Goal: Obtain resource: Download file/media

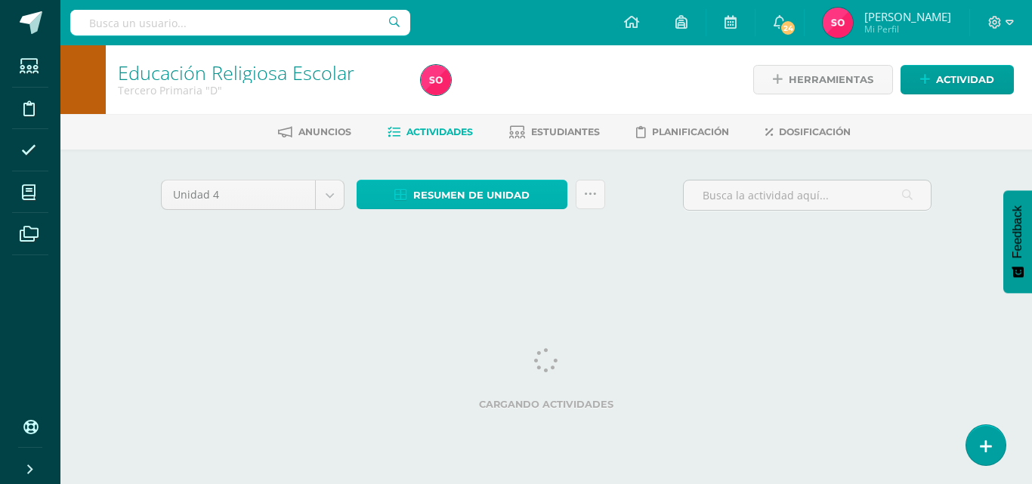
click at [458, 187] on span "Resumen de unidad" at bounding box center [471, 195] width 116 height 28
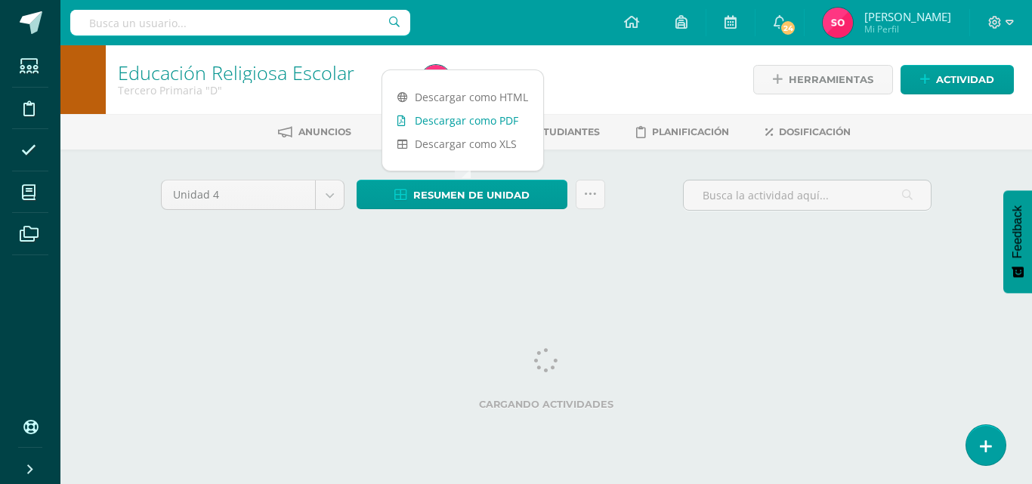
click at [455, 114] on link "Descargar como PDF" at bounding box center [462, 120] width 161 height 23
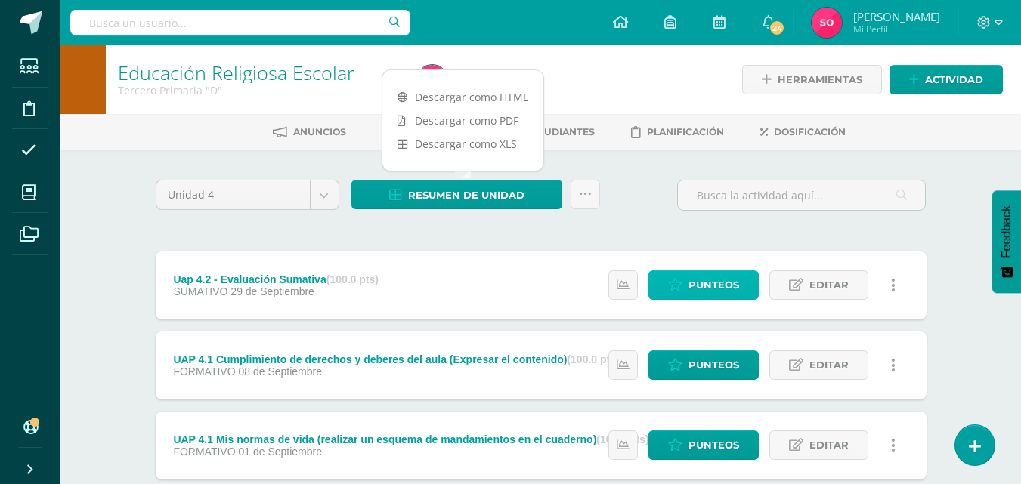
click at [678, 292] on icon at bounding box center [675, 285] width 14 height 13
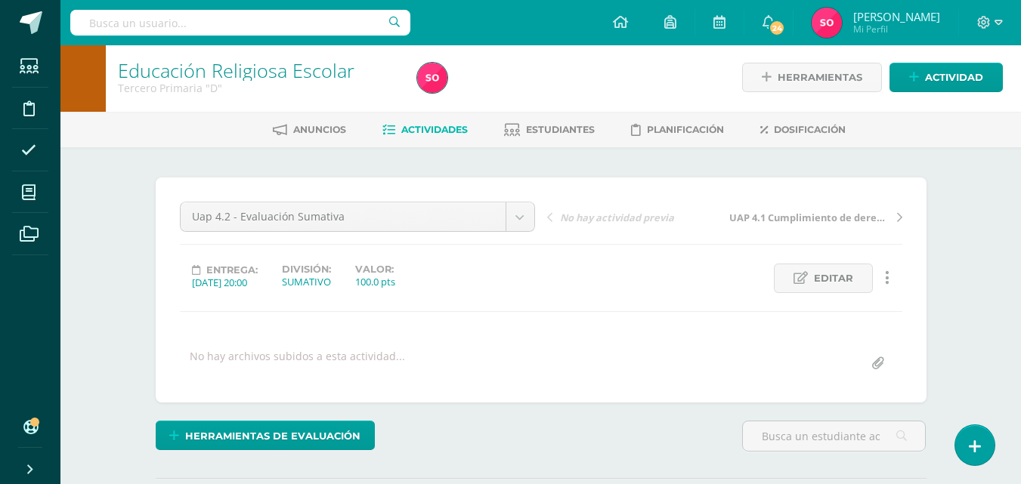
scroll to position [3, 0]
